Goal: Connect with others: Connect with other users

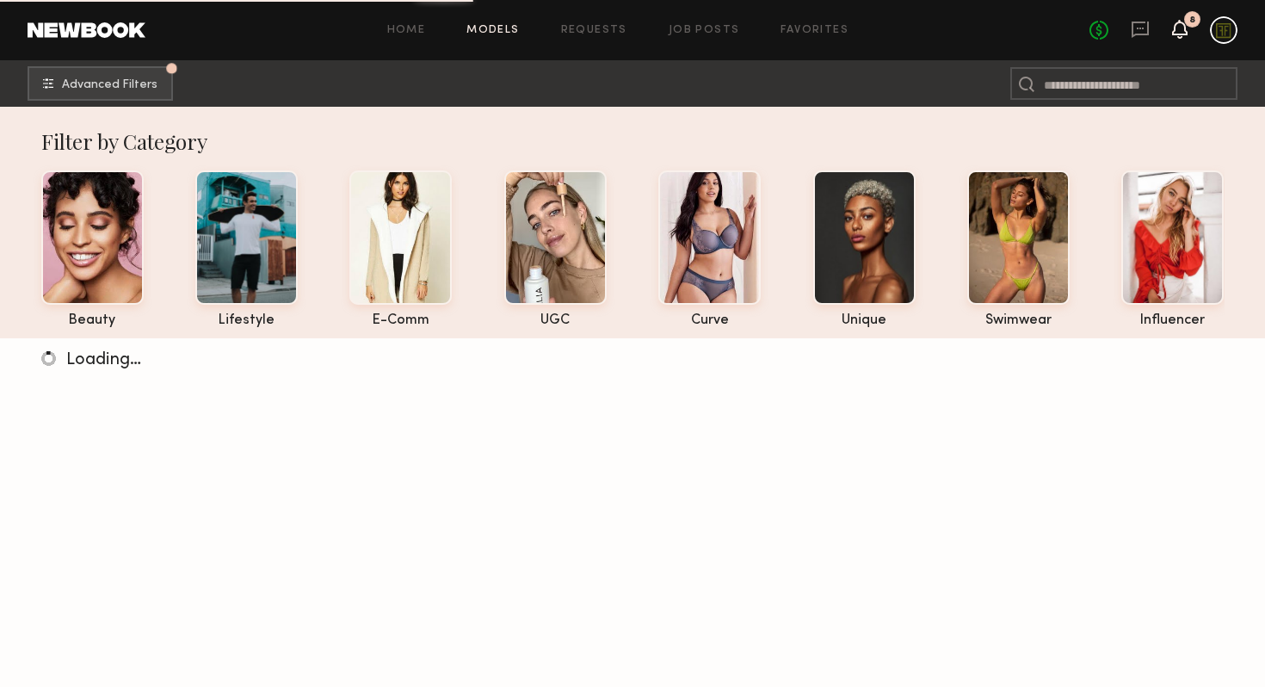
click at [1183, 31] on icon at bounding box center [1180, 28] width 14 height 12
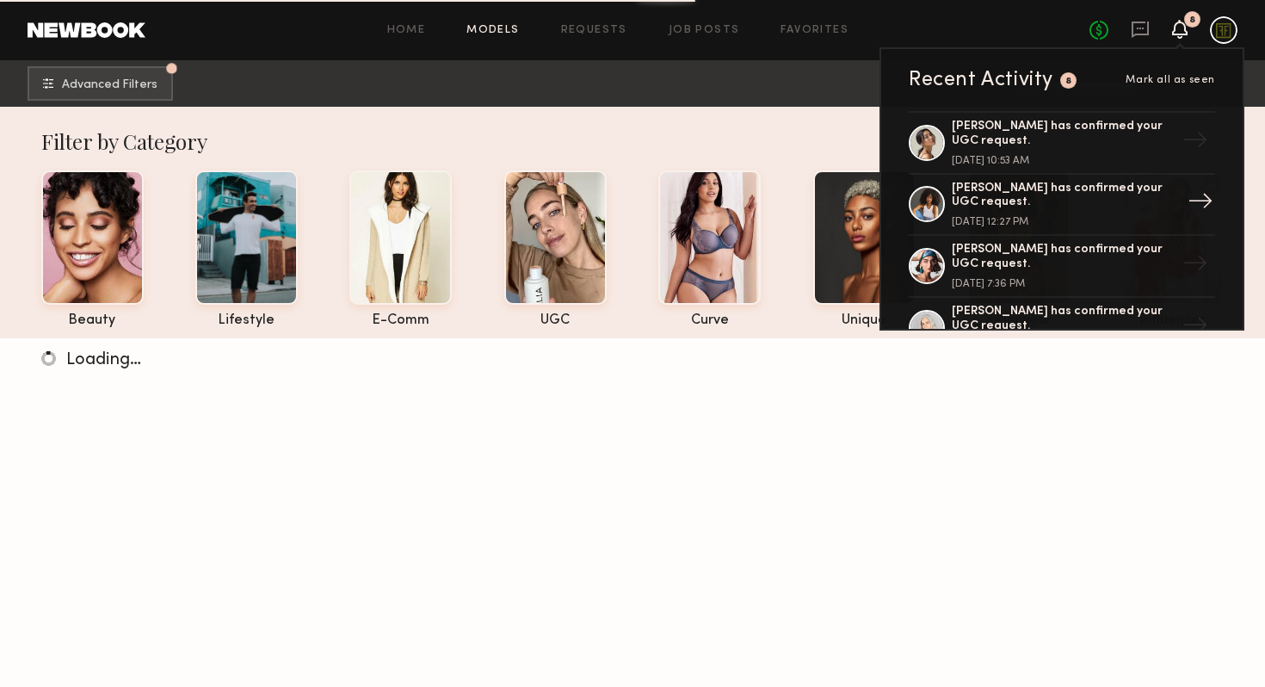
click at [1049, 212] on div "[PERSON_NAME] has confirmed your UGC request. [DATE] 12:27 PM" at bounding box center [1064, 205] width 224 height 46
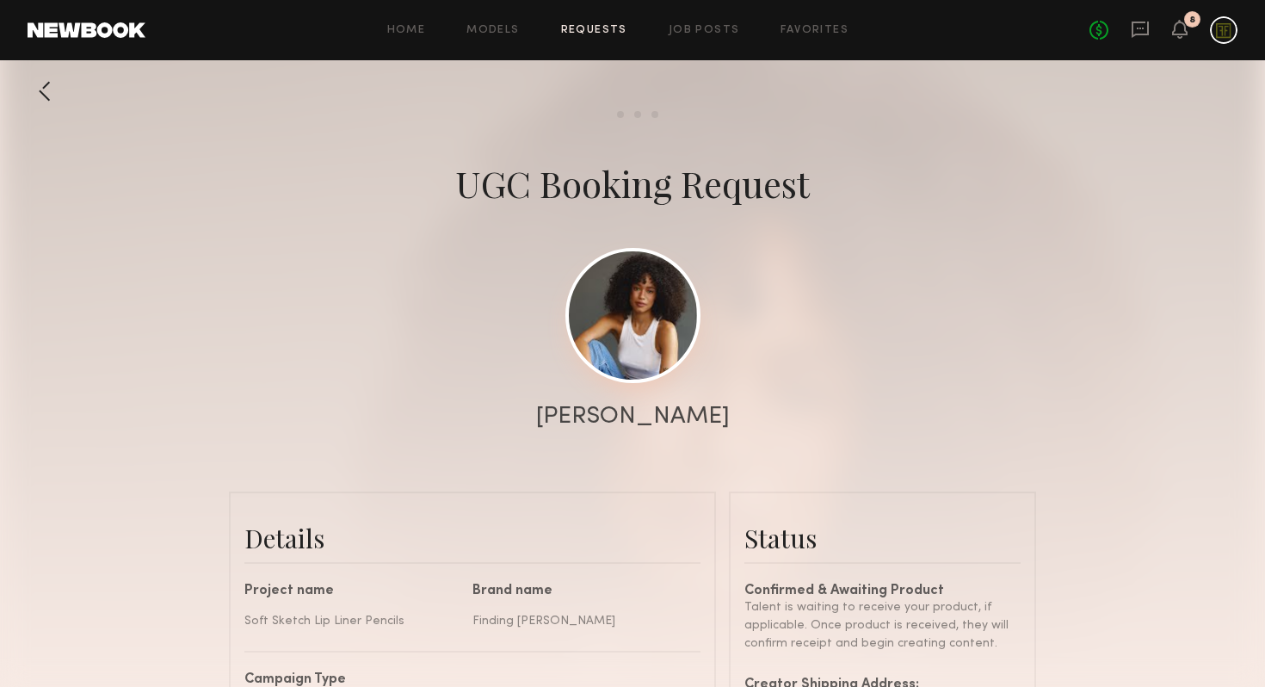
click at [657, 340] on link at bounding box center [632, 315] width 135 height 135
